Goal: Information Seeking & Learning: Learn about a topic

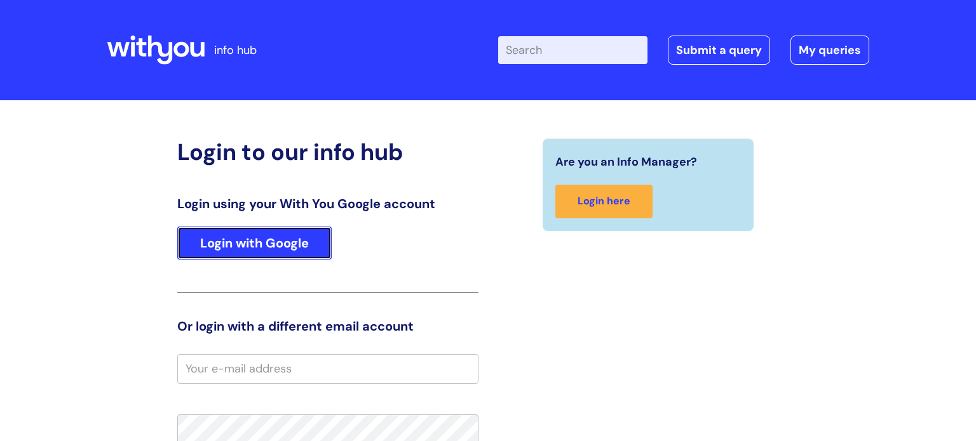
click at [262, 231] on link "Login with Google" at bounding box center [254, 243] width 154 height 33
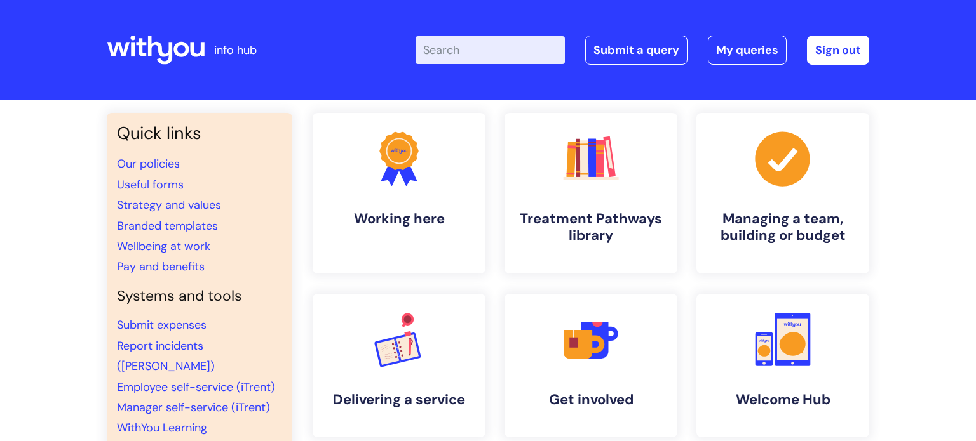
click at [485, 45] on input "Enter your search term here..." at bounding box center [489, 50] width 149 height 28
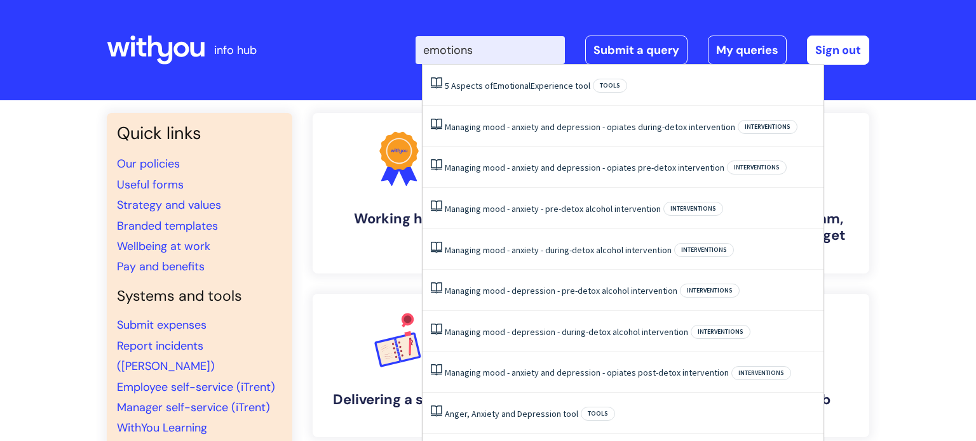
type input "emotions"
click button "Search" at bounding box center [0, 0] width 0 height 0
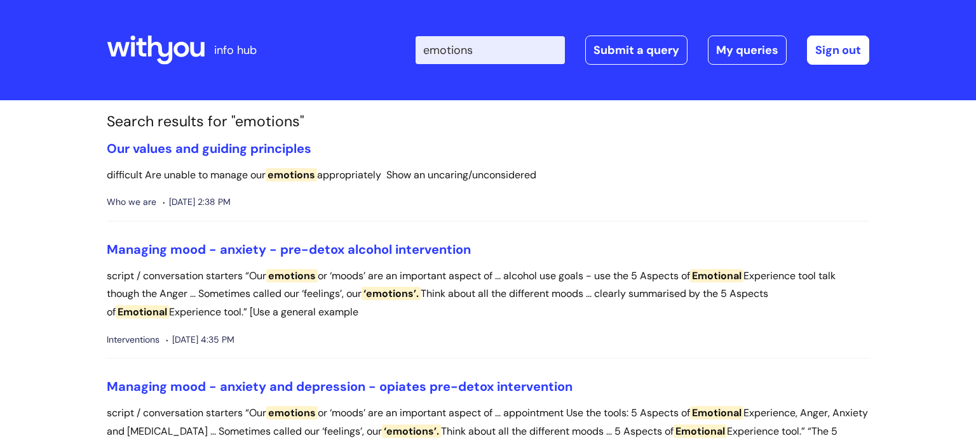
click at [617, 164] on li "Our values and guiding principles difficult Are unable to manage our emotions a…" at bounding box center [488, 181] width 762 height 81
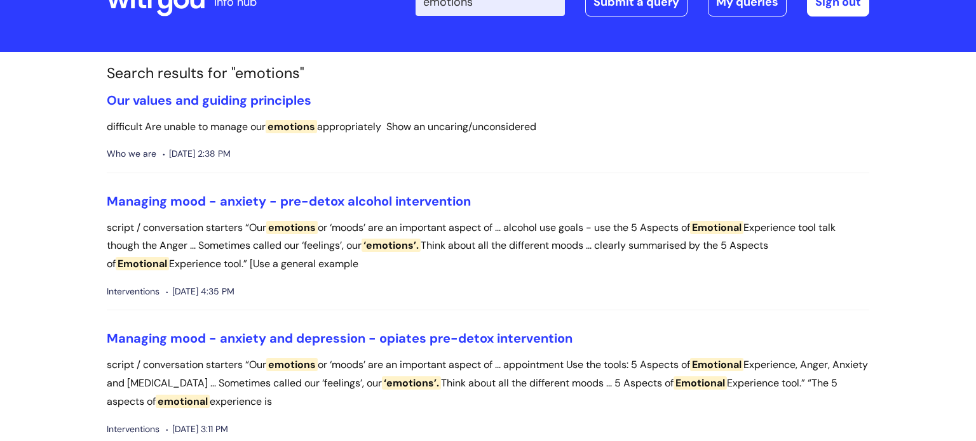
scroll to position [48, 0]
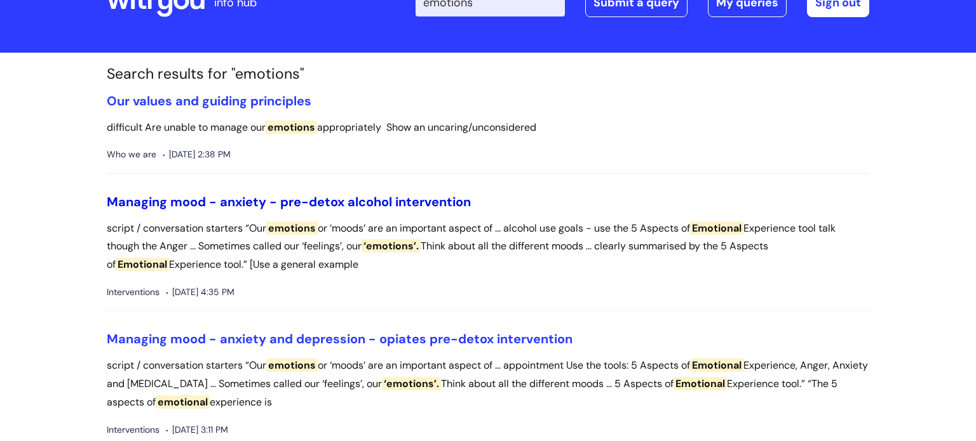
click at [356, 201] on link "Managing mood - anxiety - pre-detox alcohol intervention" at bounding box center [289, 202] width 364 height 17
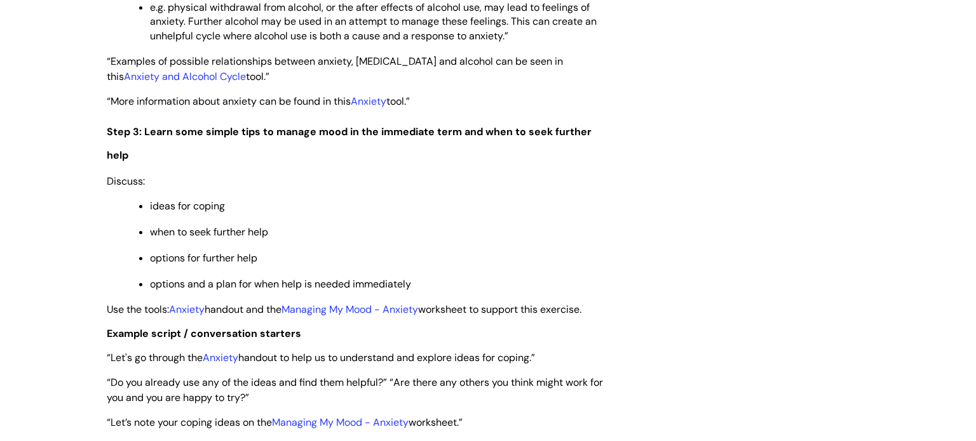
scroll to position [2183, 0]
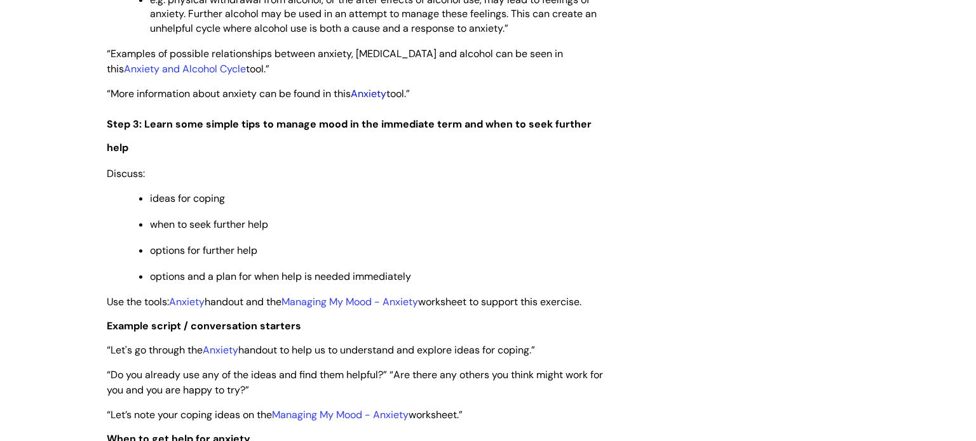
click at [364, 100] on link "Anxiety" at bounding box center [369, 93] width 36 height 13
click at [196, 309] on link "Anxiety" at bounding box center [187, 301] width 36 height 13
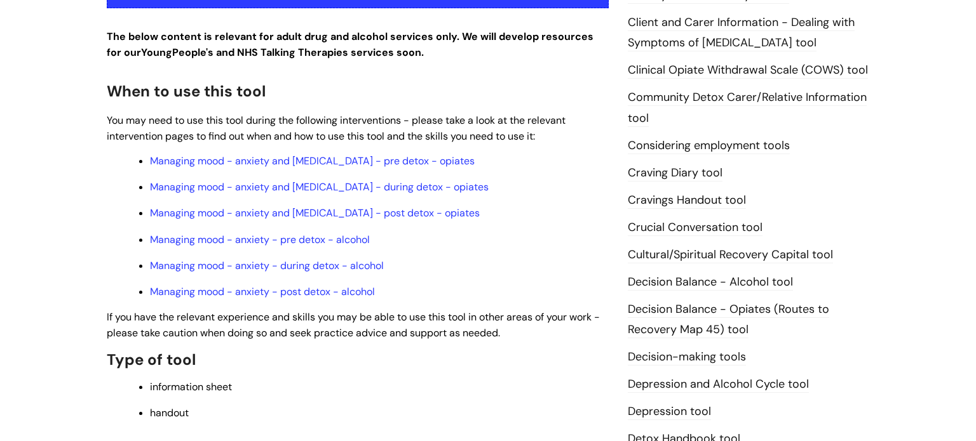
scroll to position [360, 0]
click at [307, 246] on link "Managing mood - anxiety - pre detox - alcohol" at bounding box center [260, 238] width 220 height 13
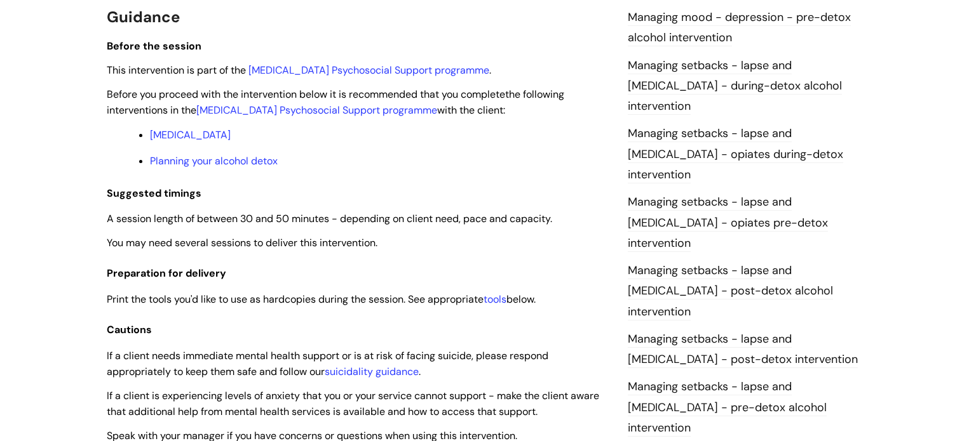
scroll to position [1002, 0]
click at [506, 302] on link "tools" at bounding box center [494, 298] width 23 height 13
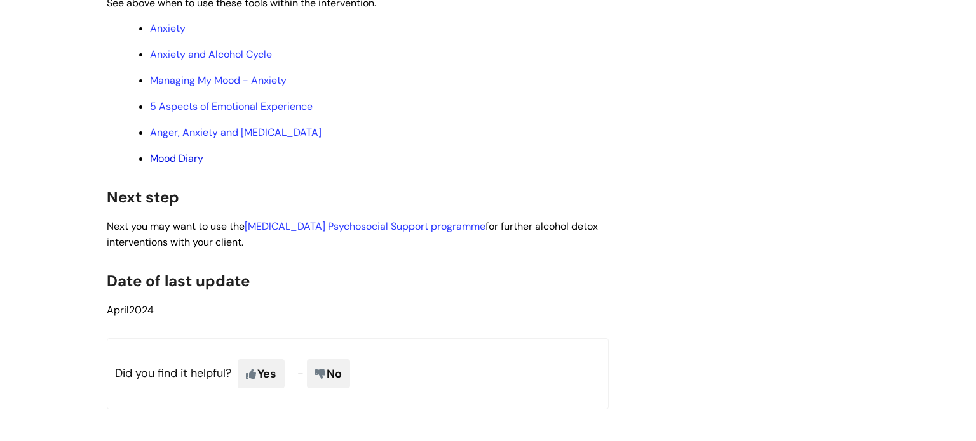
click at [180, 165] on link "Mood Diary" at bounding box center [176, 158] width 53 height 13
click at [224, 61] on link "Anxiety and Alcohol Cycle" at bounding box center [211, 54] width 122 height 13
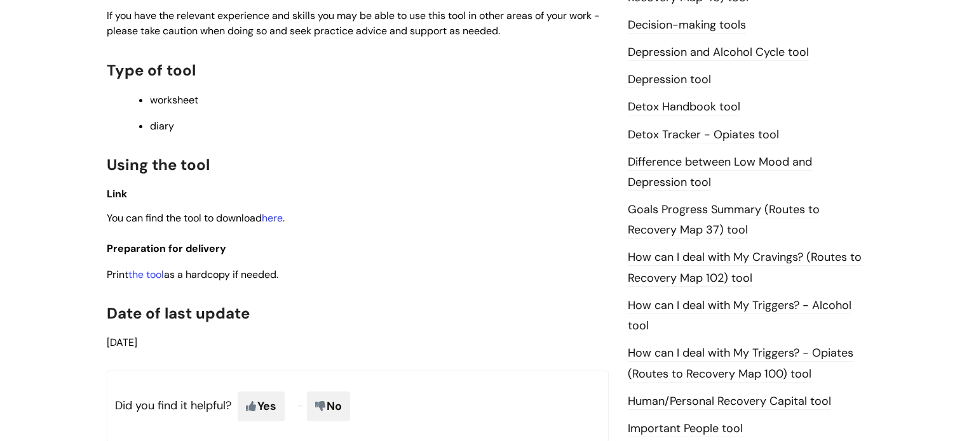
scroll to position [720, 0]
click at [278, 224] on link "here" at bounding box center [272, 216] width 21 height 13
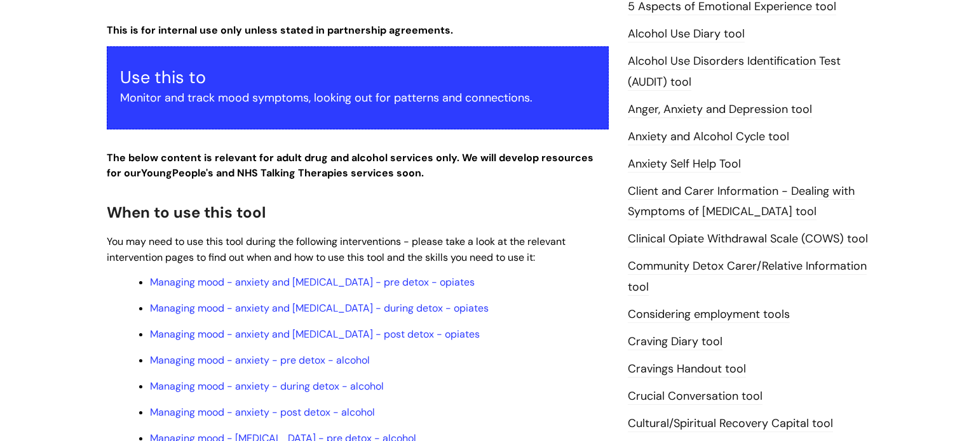
scroll to position [217, 0]
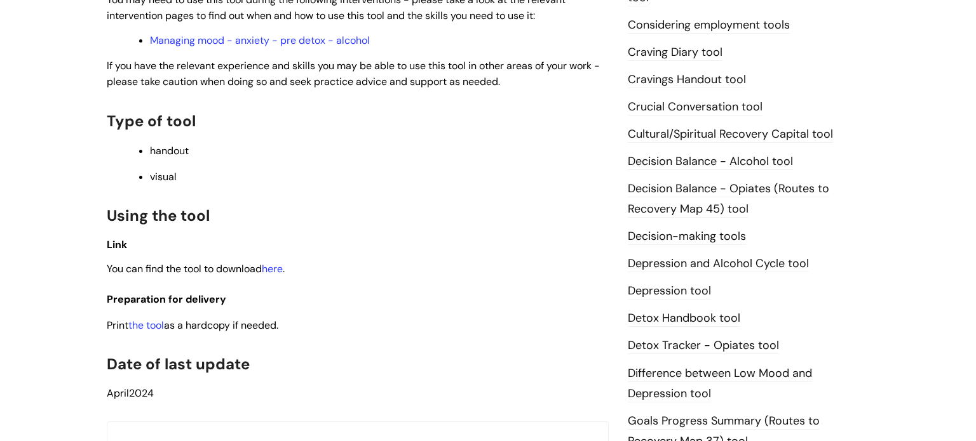
scroll to position [491, 0]
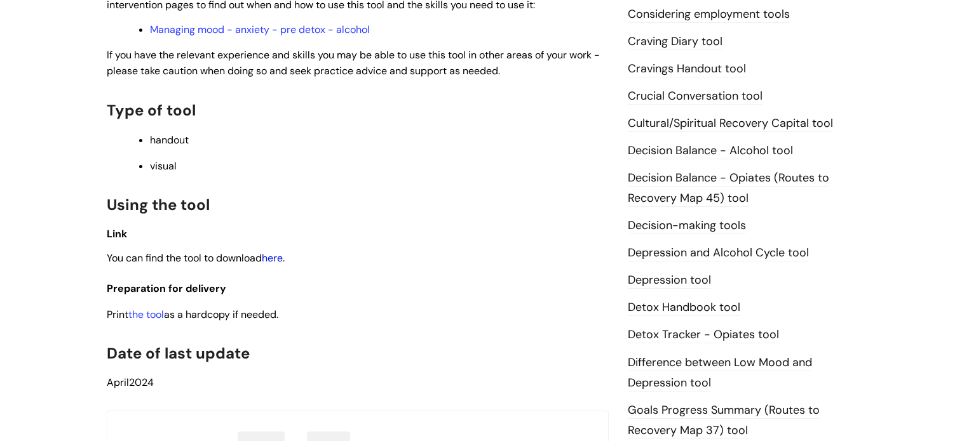
click at [279, 262] on link "here" at bounding box center [272, 258] width 21 height 13
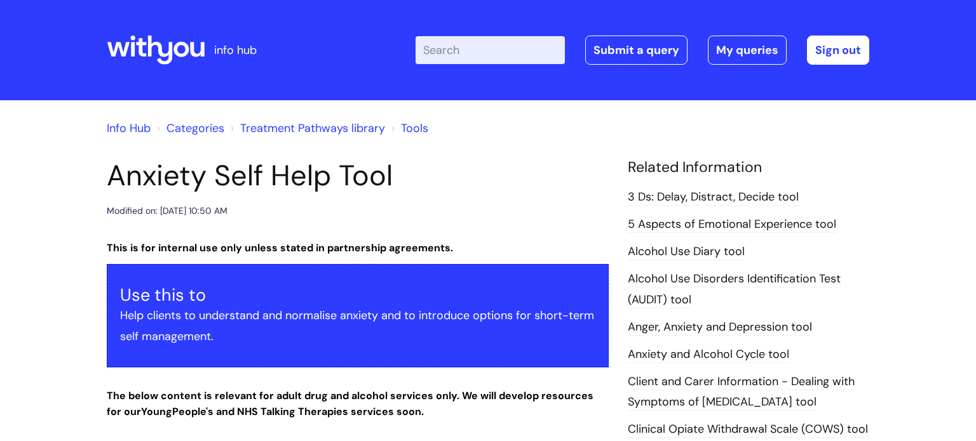
click at [520, 185] on h1 "Anxiety Self Help Tool" at bounding box center [358, 176] width 502 height 34
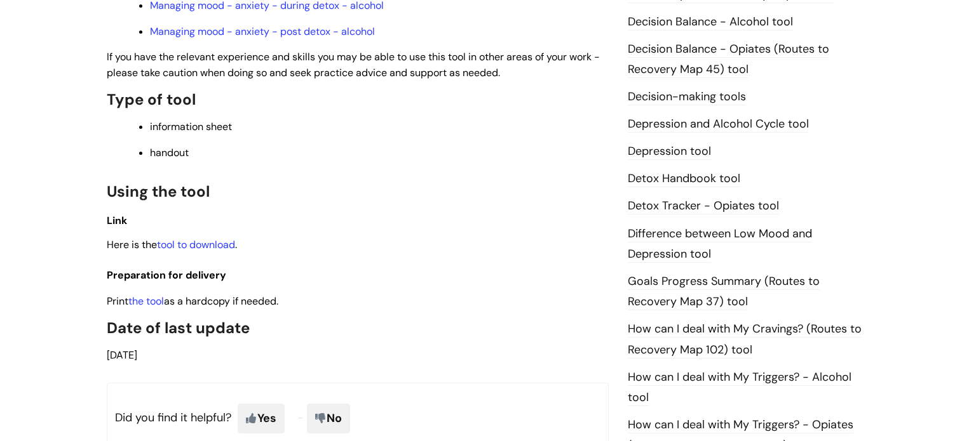
scroll to position [624, 0]
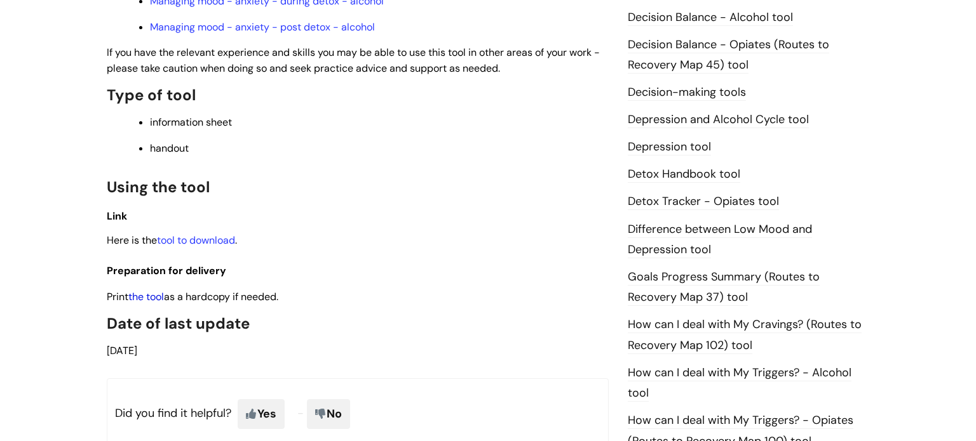
click at [140, 304] on link "the tool" at bounding box center [146, 296] width 36 height 13
